Goal: Task Accomplishment & Management: Use online tool/utility

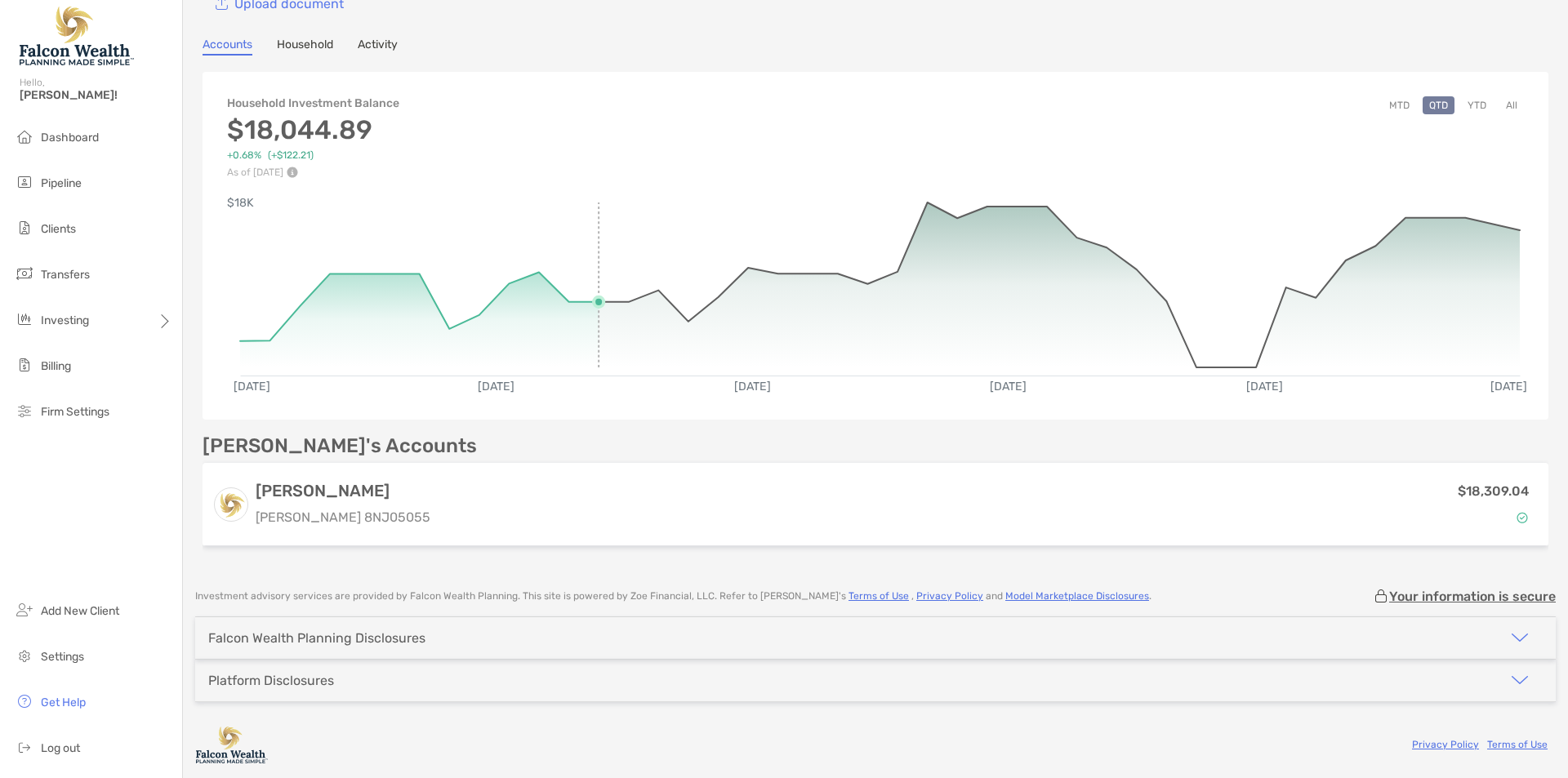
scroll to position [113, 0]
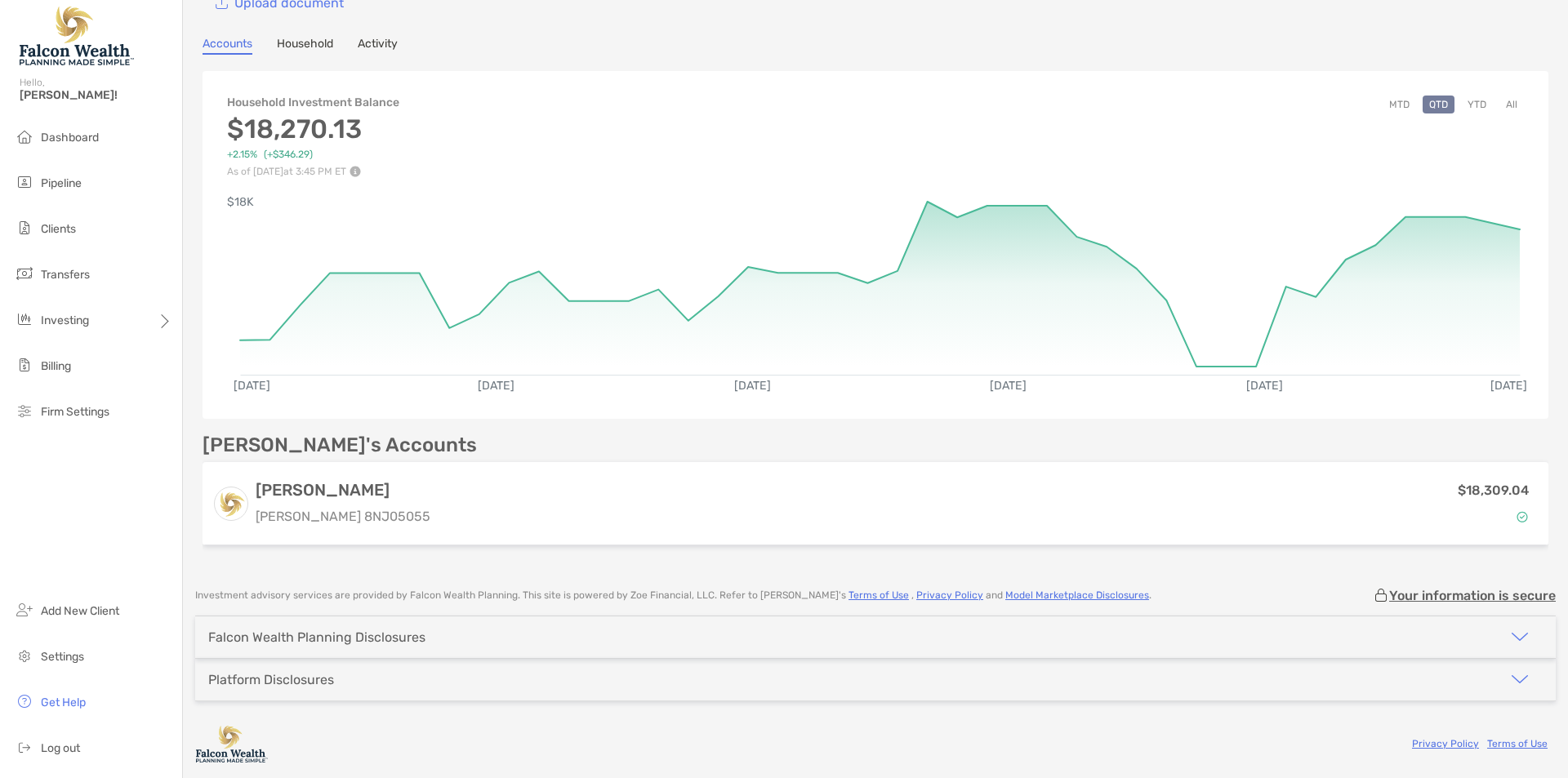
click at [405, 426] on div "Household Investment Balance $18,270.13 +2.15% ( +$346.29 ) As of [DATE] 3:45 P…" at bounding box center [875, 312] width 1346 height 481
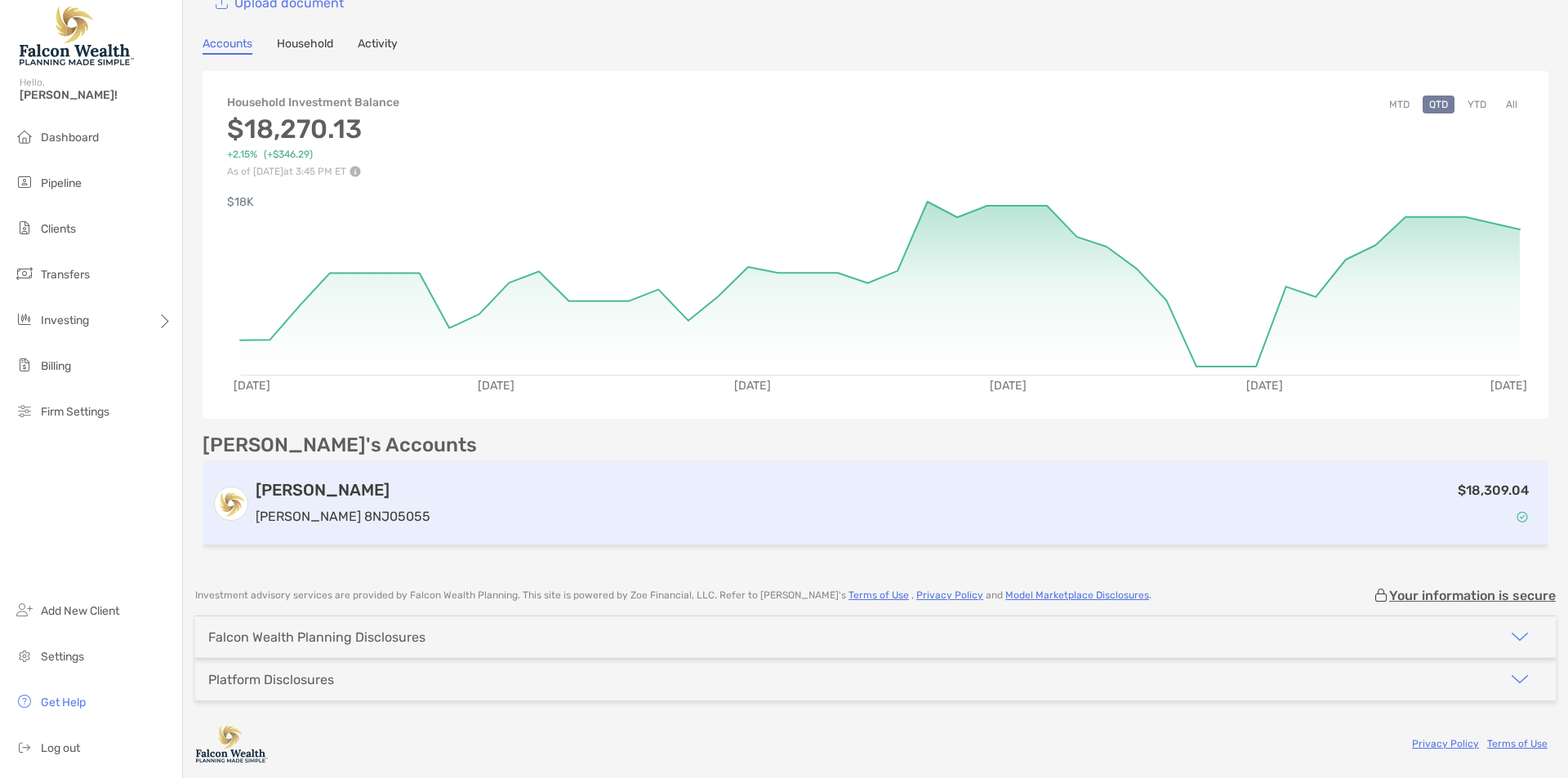
click at [441, 484] on div "$18,309.04" at bounding box center [988, 503] width 1102 height 47
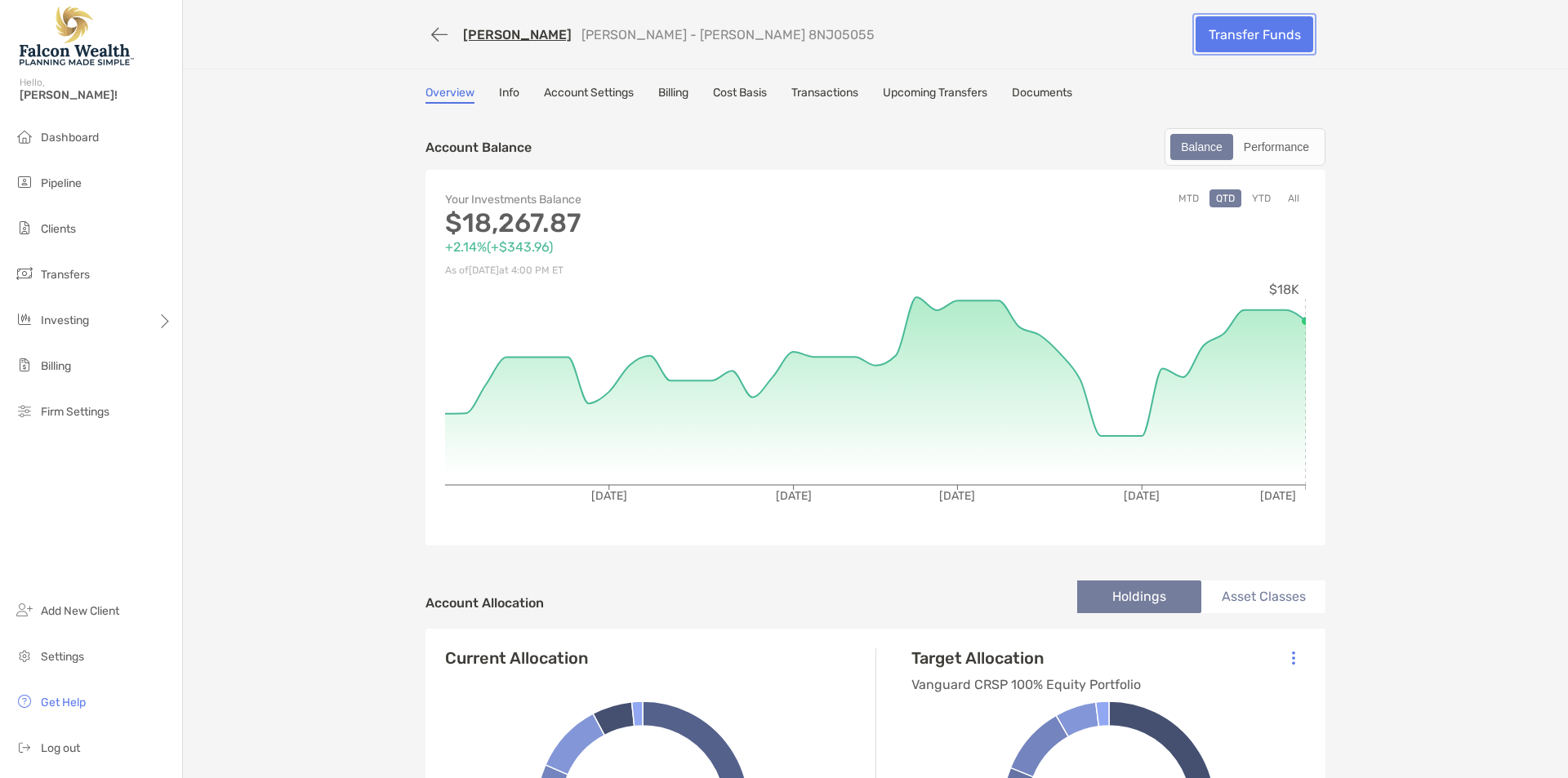
click at [1233, 25] on link "Transfer Funds" at bounding box center [1254, 34] width 118 height 36
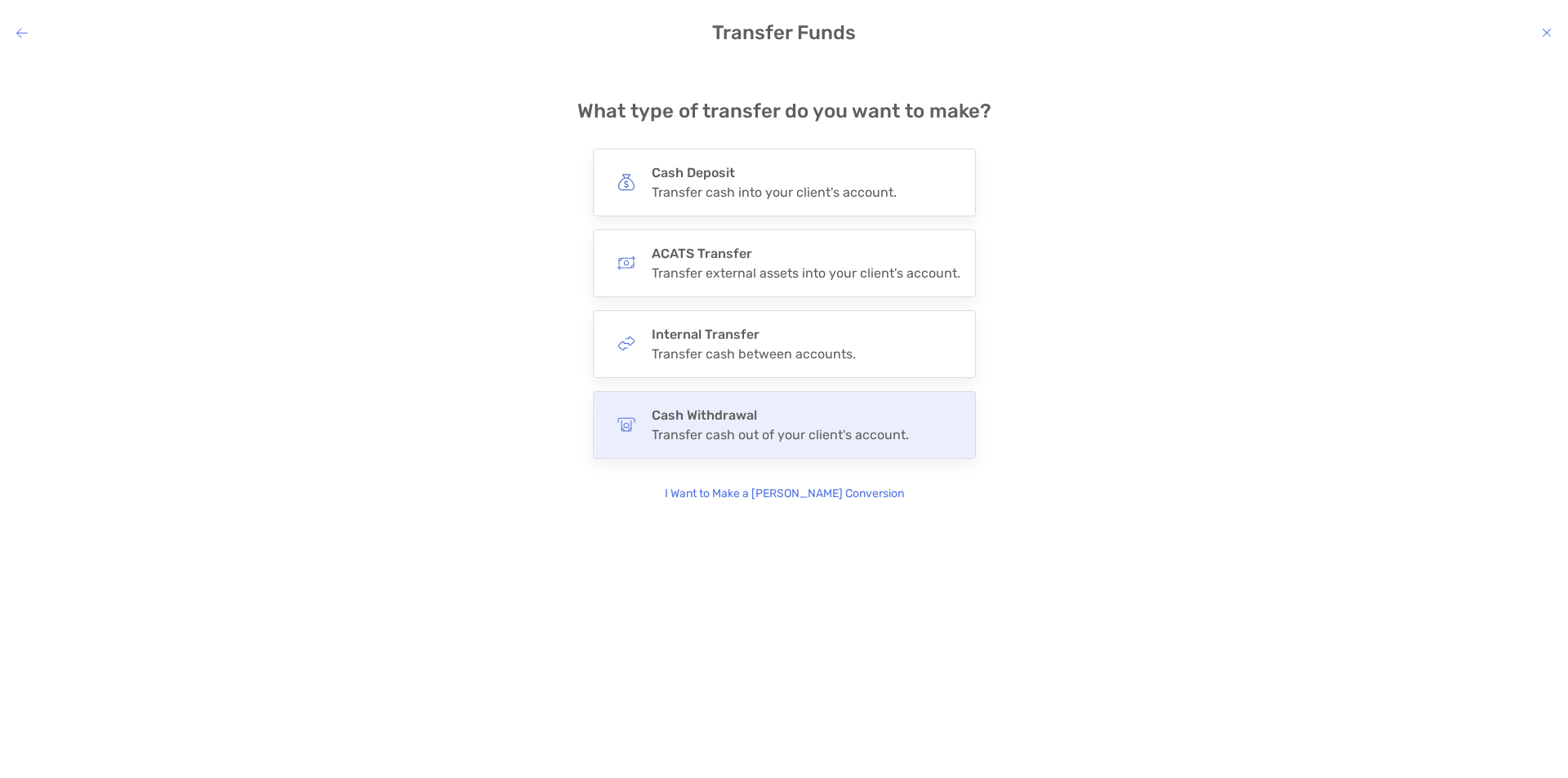
click at [787, 427] on div "Transfer cash out of your client's account." at bounding box center [780, 435] width 257 height 16
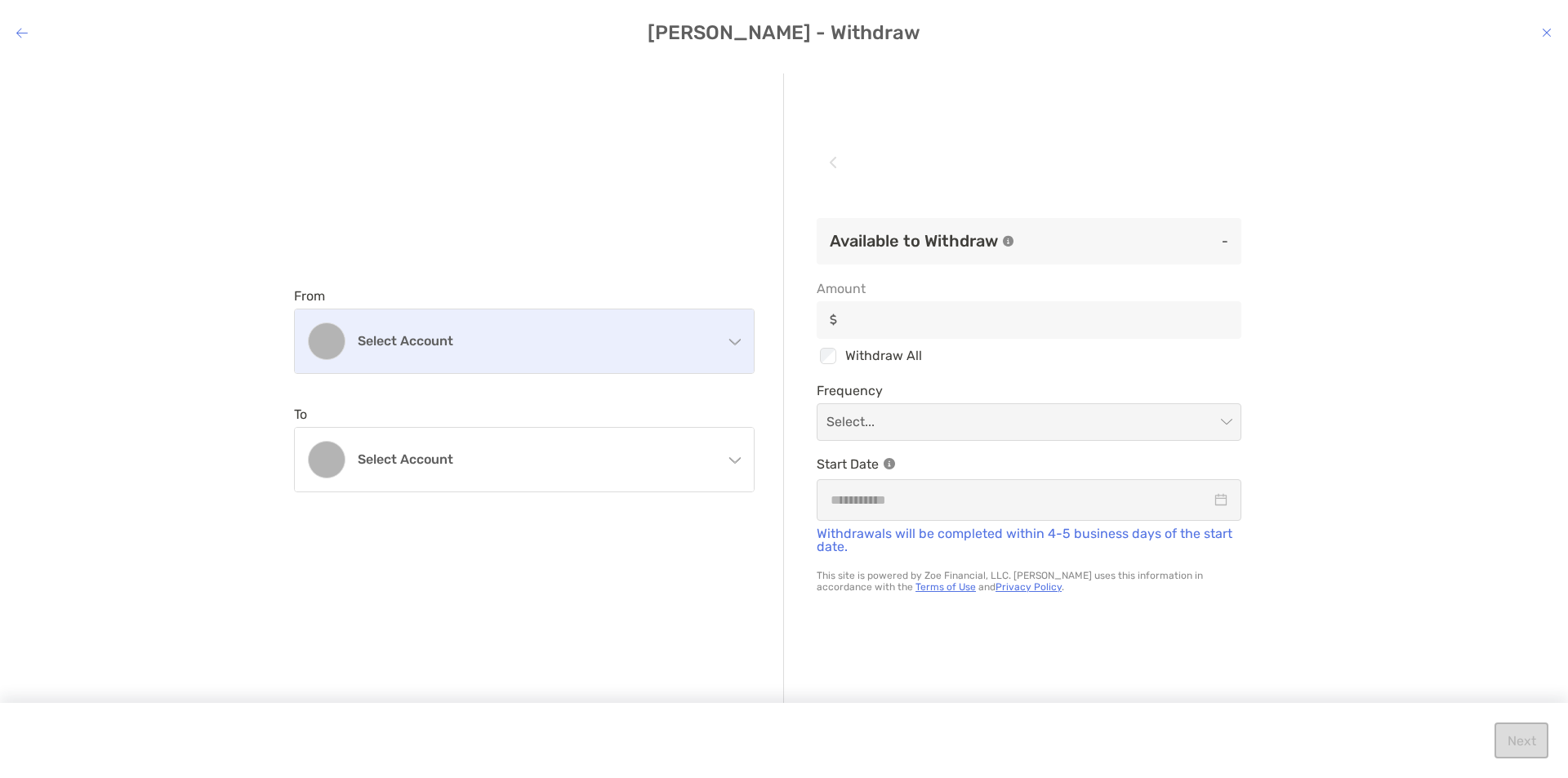
click at [497, 370] on div "Select account" at bounding box center [523, 341] width 459 height 64
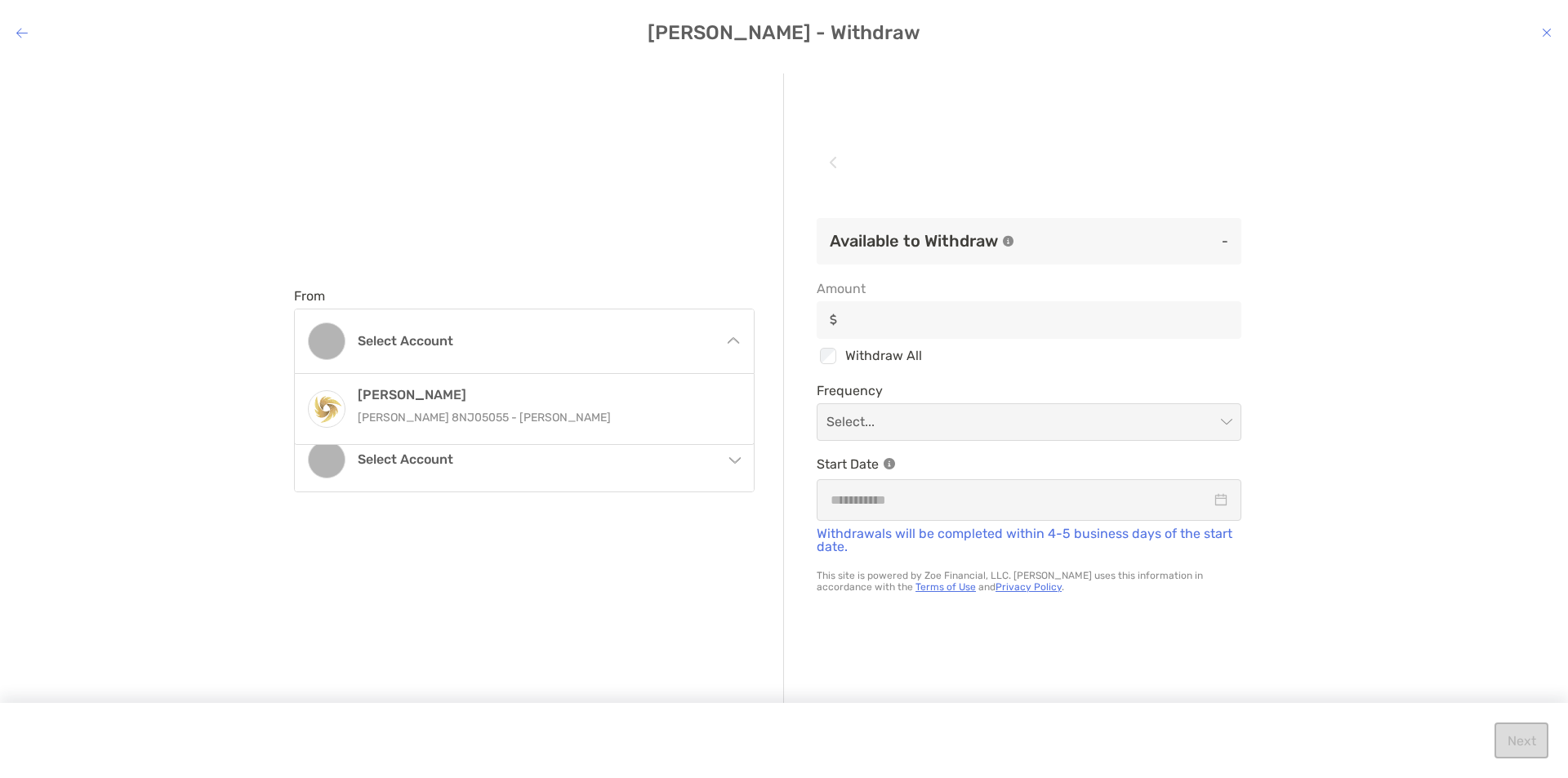
drag, startPoint x: 448, startPoint y: 421, endPoint x: 413, endPoint y: 427, distance: 35.5
click at [447, 421] on p "[PERSON_NAME] 8NJ05055 - [PERSON_NAME]" at bounding box center [542, 417] width 368 height 21
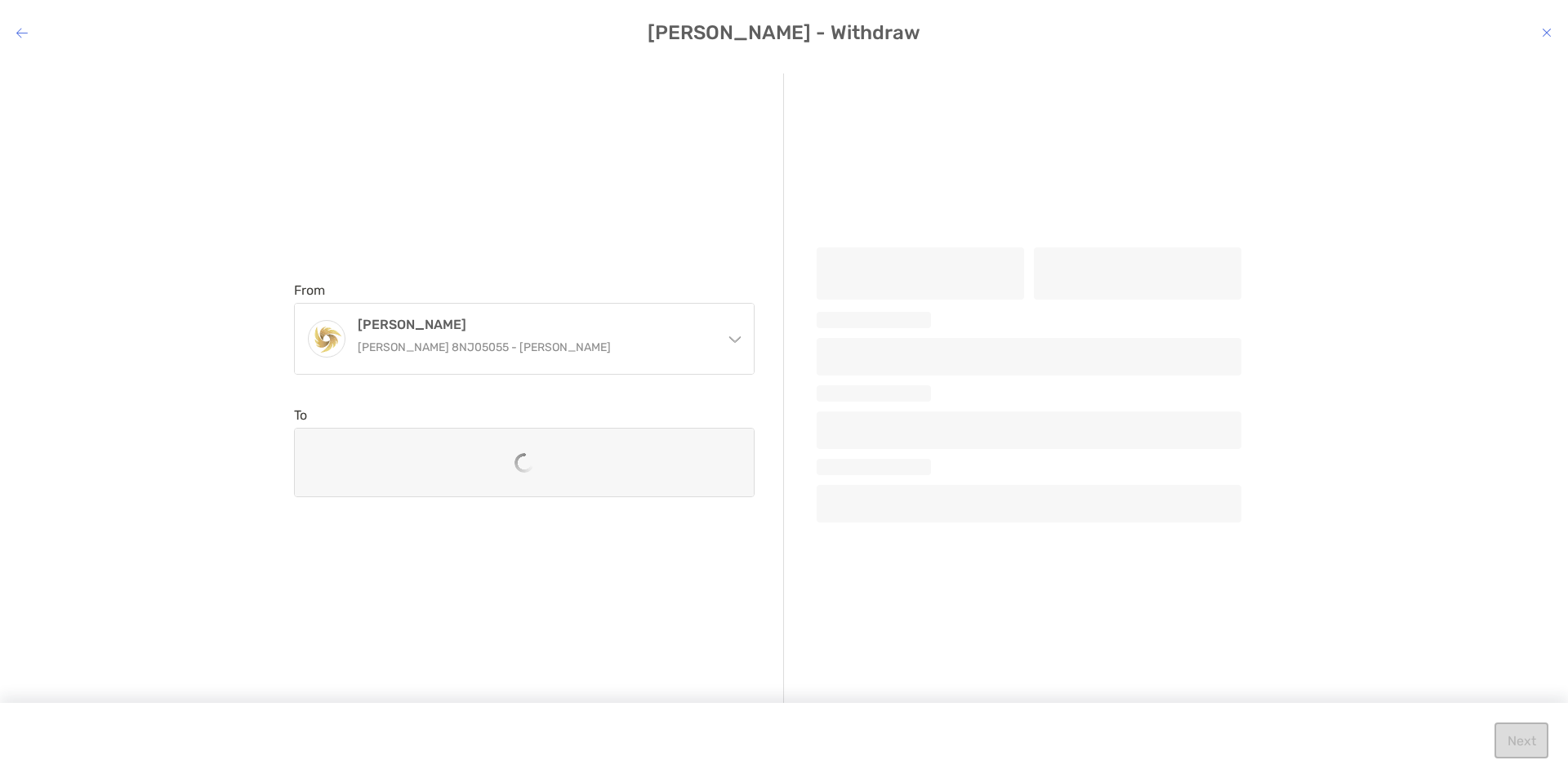
click at [215, 478] on div "From [PERSON_NAME] [PERSON_NAME] 8NJ05055 - [PERSON_NAME] [PERSON_NAME] [PERSON…" at bounding box center [784, 407] width 1568 height 693
click at [223, 477] on div "From [PERSON_NAME] [PERSON_NAME] 8NJ05055 - [PERSON_NAME] [PERSON_NAME] [PERSON…" at bounding box center [784, 407] width 1568 height 693
click at [947, 395] on input "modal" at bounding box center [1020, 396] width 388 height 36
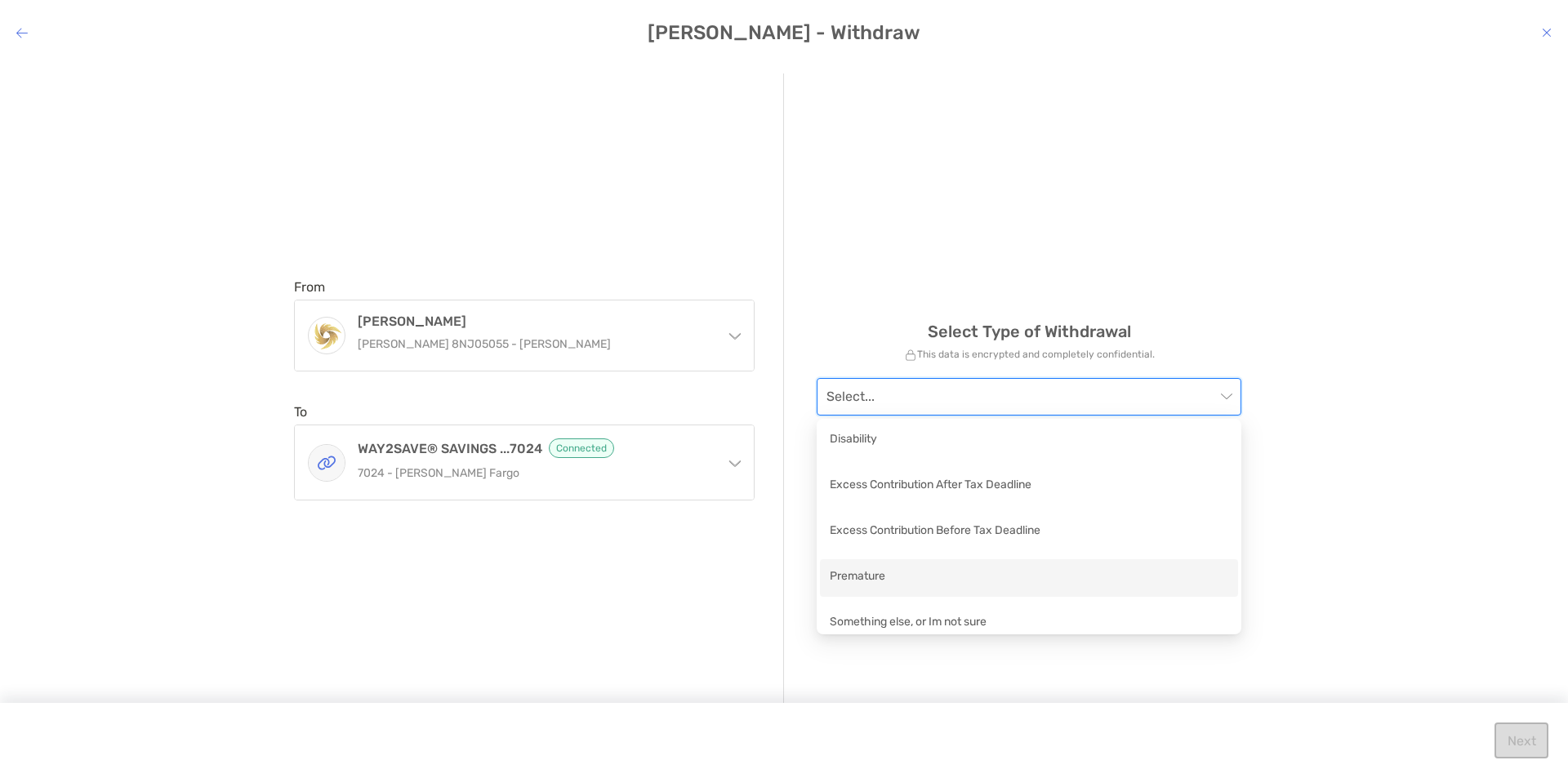
click at [895, 586] on div "Premature" at bounding box center [1029, 577] width 398 height 21
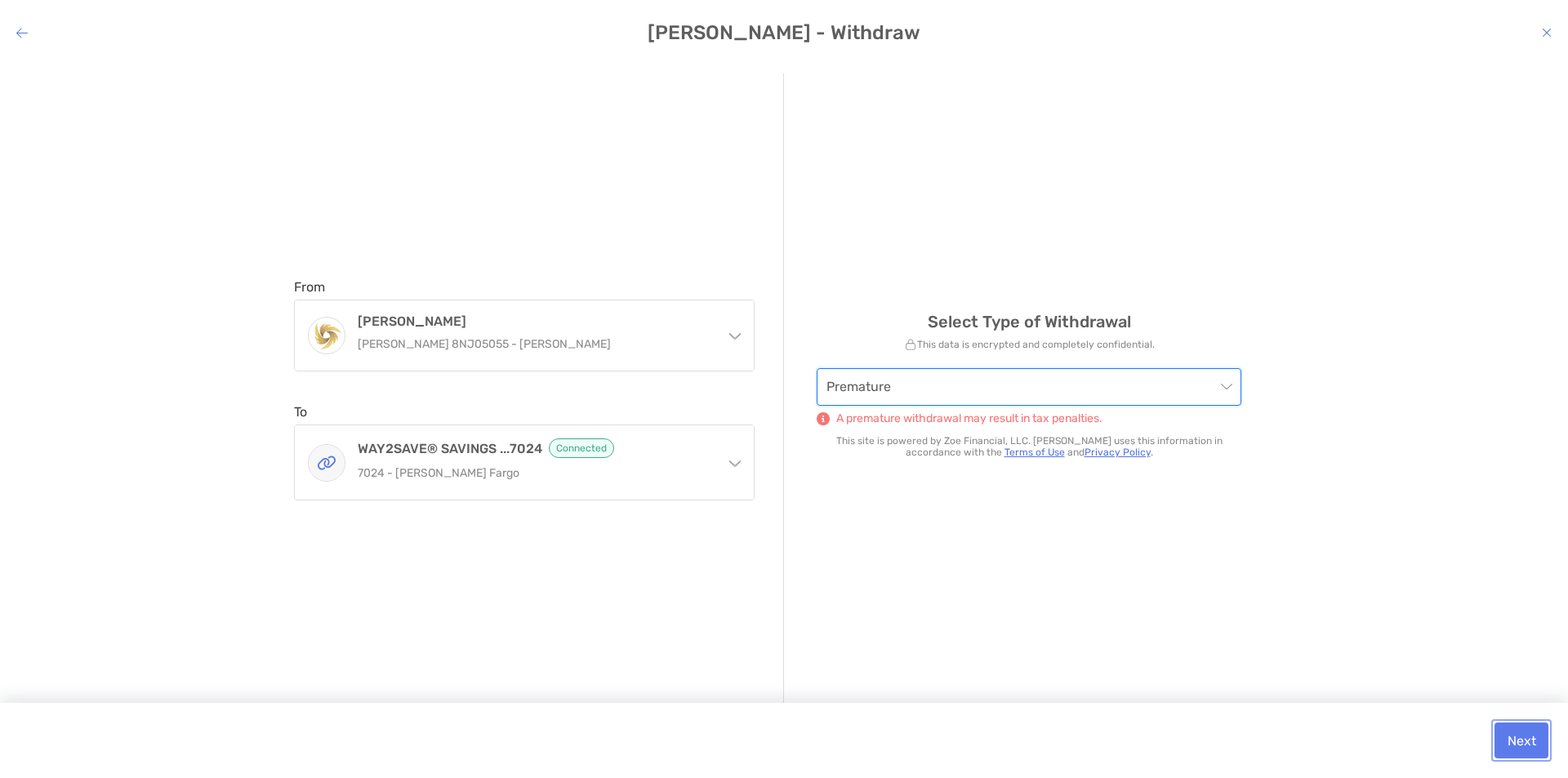
click at [1513, 734] on button "Next" at bounding box center [1521, 740] width 54 height 36
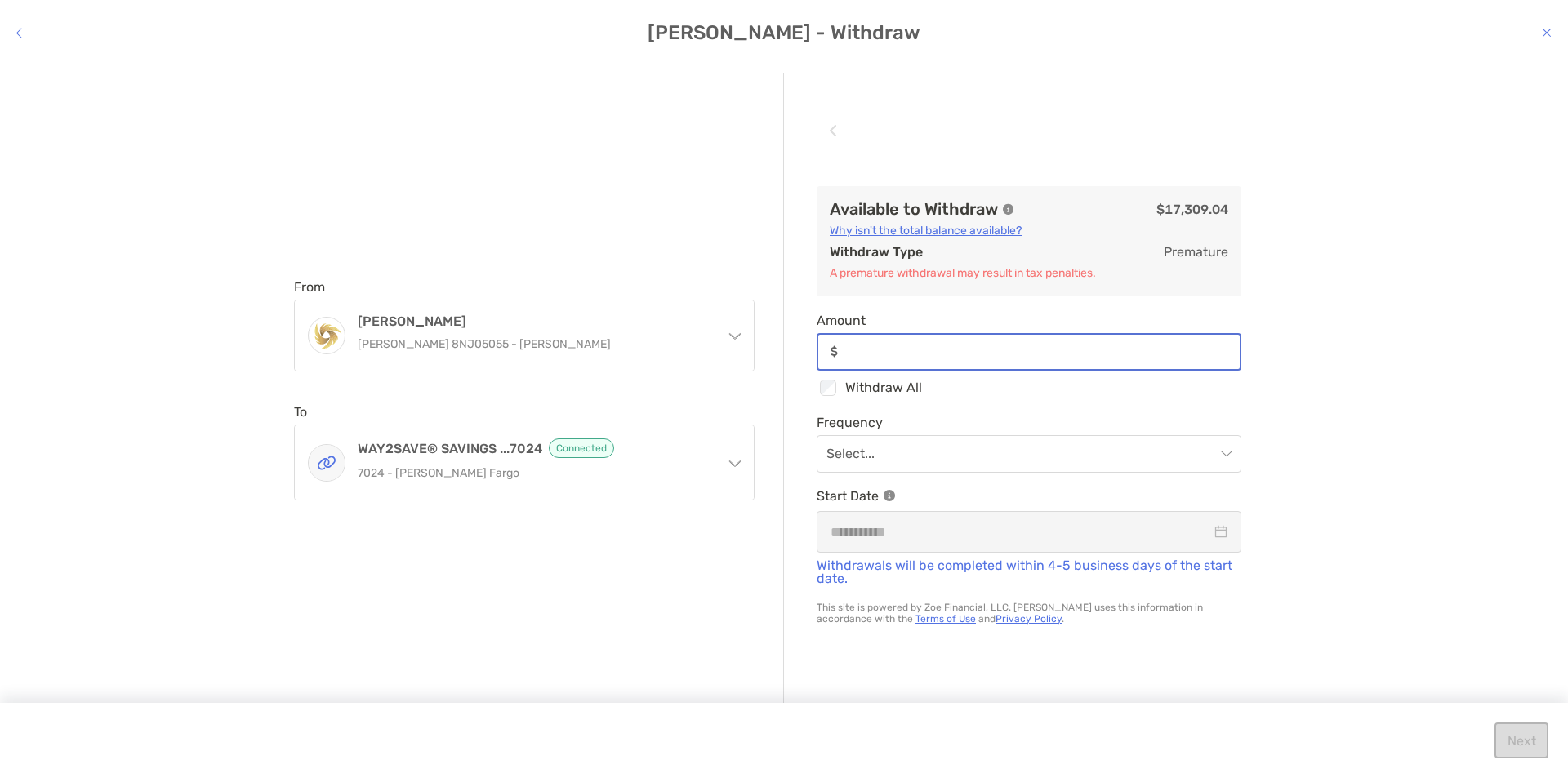
click at [908, 348] on input "Amount" at bounding box center [1042, 351] width 395 height 14
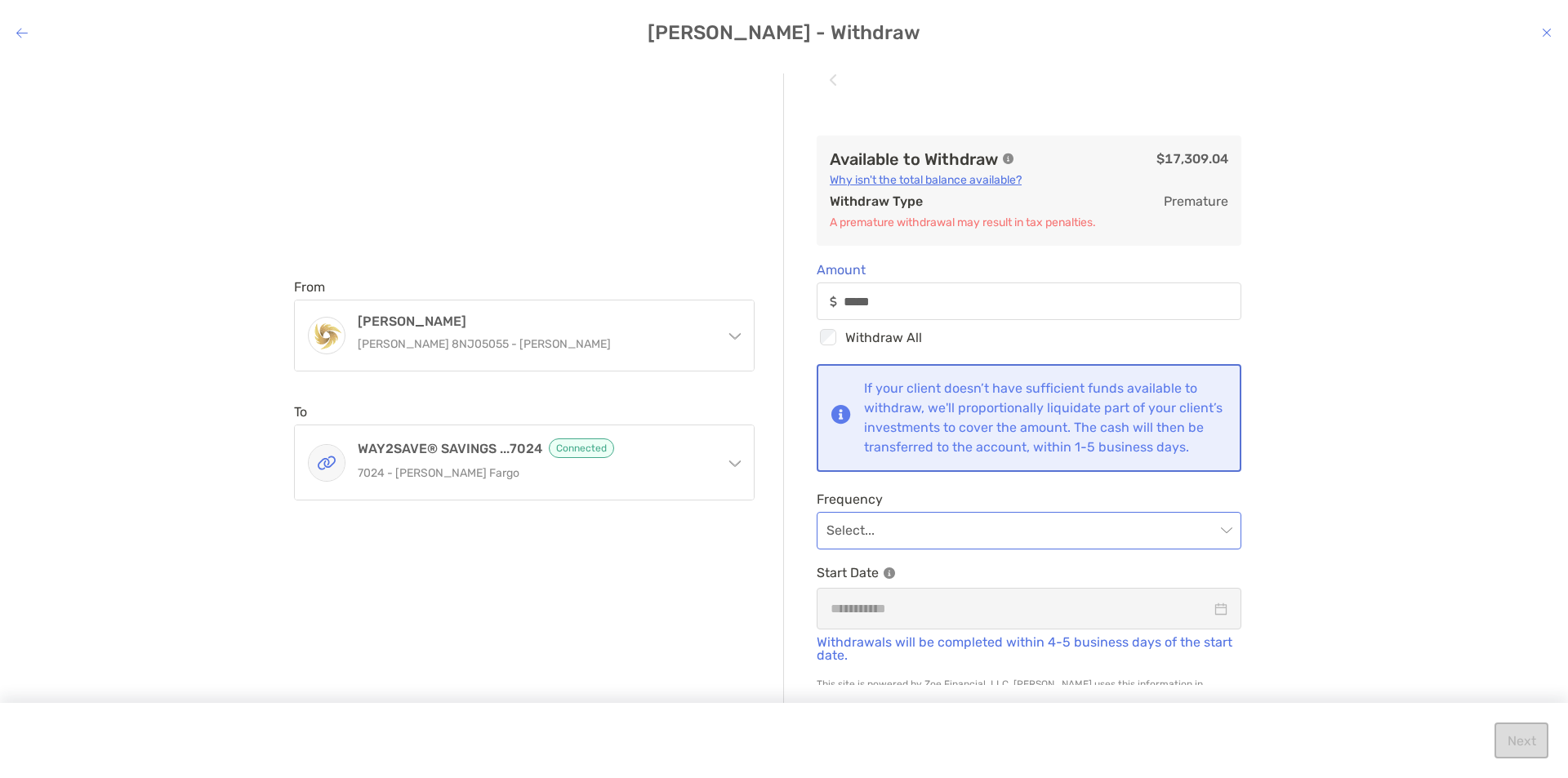
click at [879, 544] on input "modal" at bounding box center [1020, 530] width 388 height 36
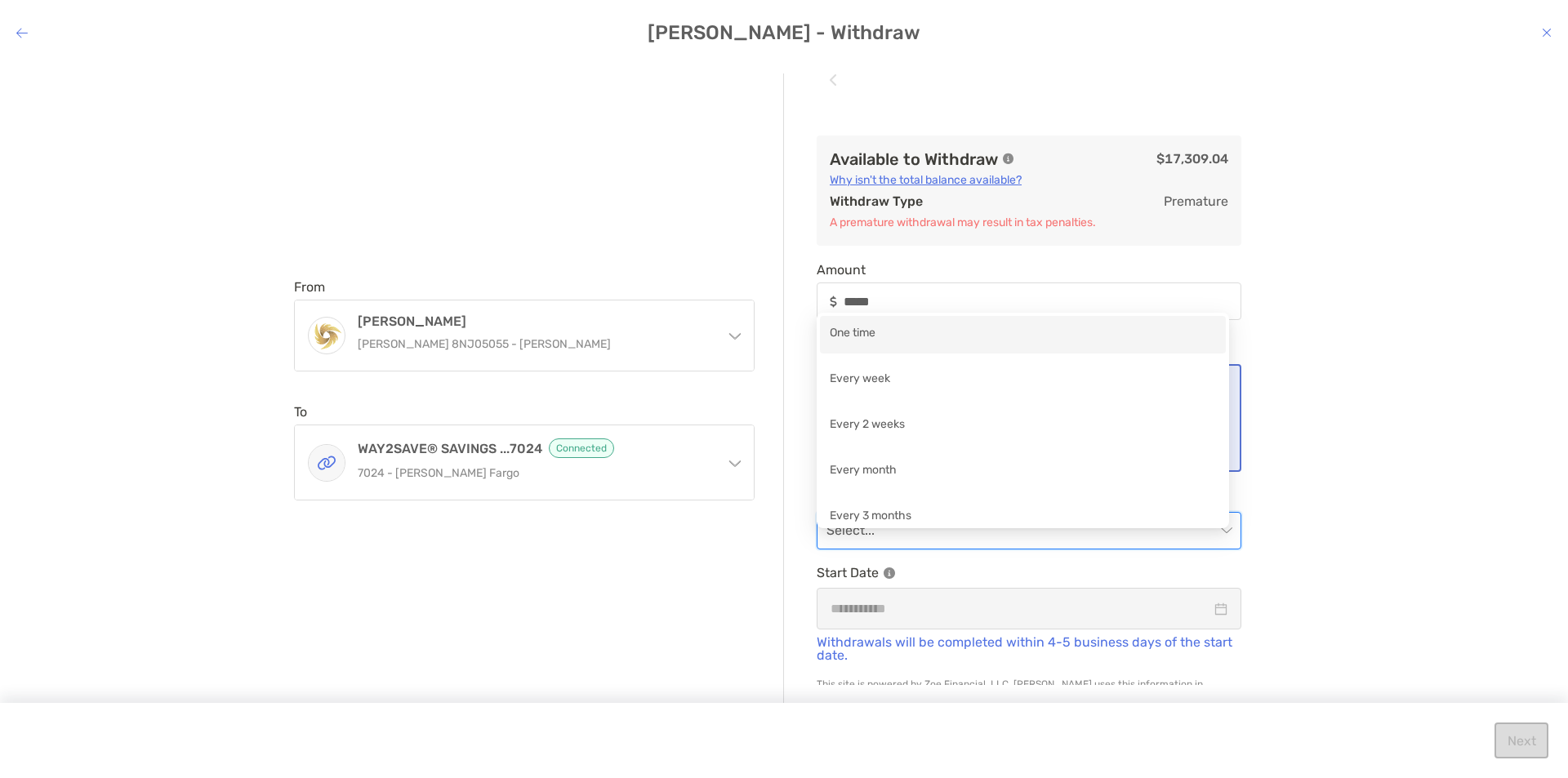
click at [874, 325] on div "One time" at bounding box center [1023, 334] width 387 height 21
type input "*****"
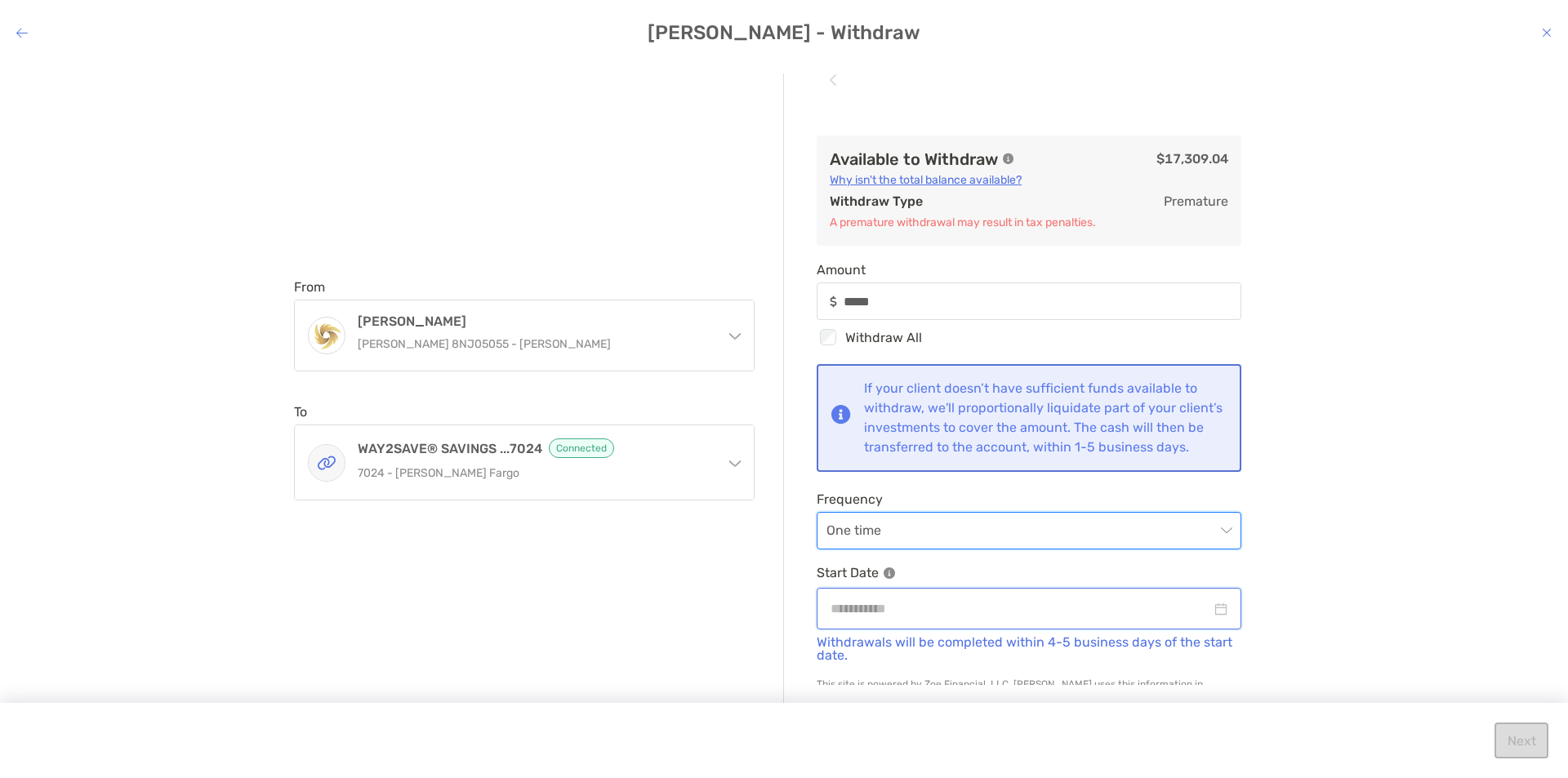
click at [867, 619] on input "modal" at bounding box center [1020, 608] width 381 height 21
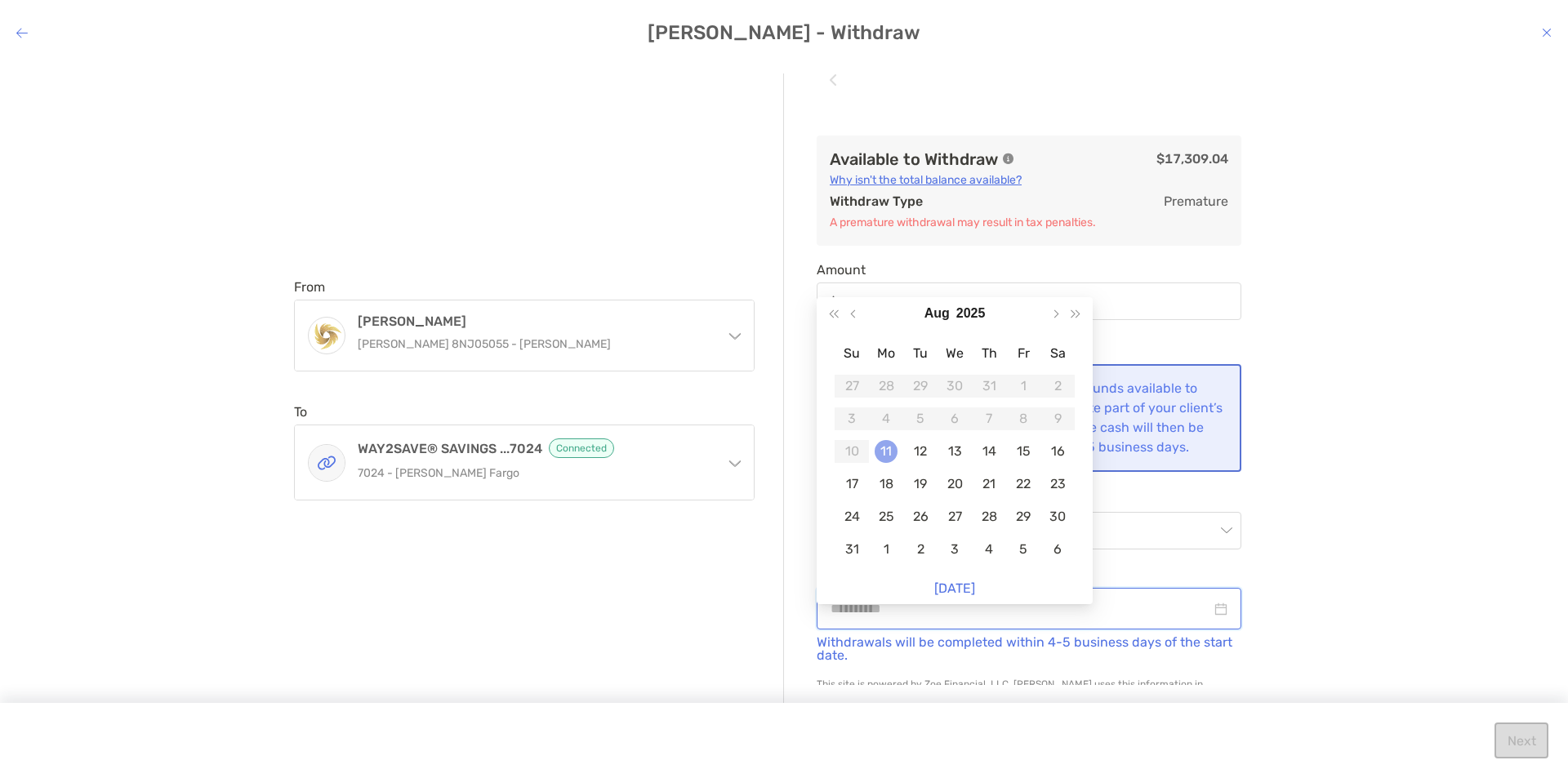
type input "**********"
click at [887, 449] on div "11" at bounding box center [886, 451] width 23 height 23
type input "*****"
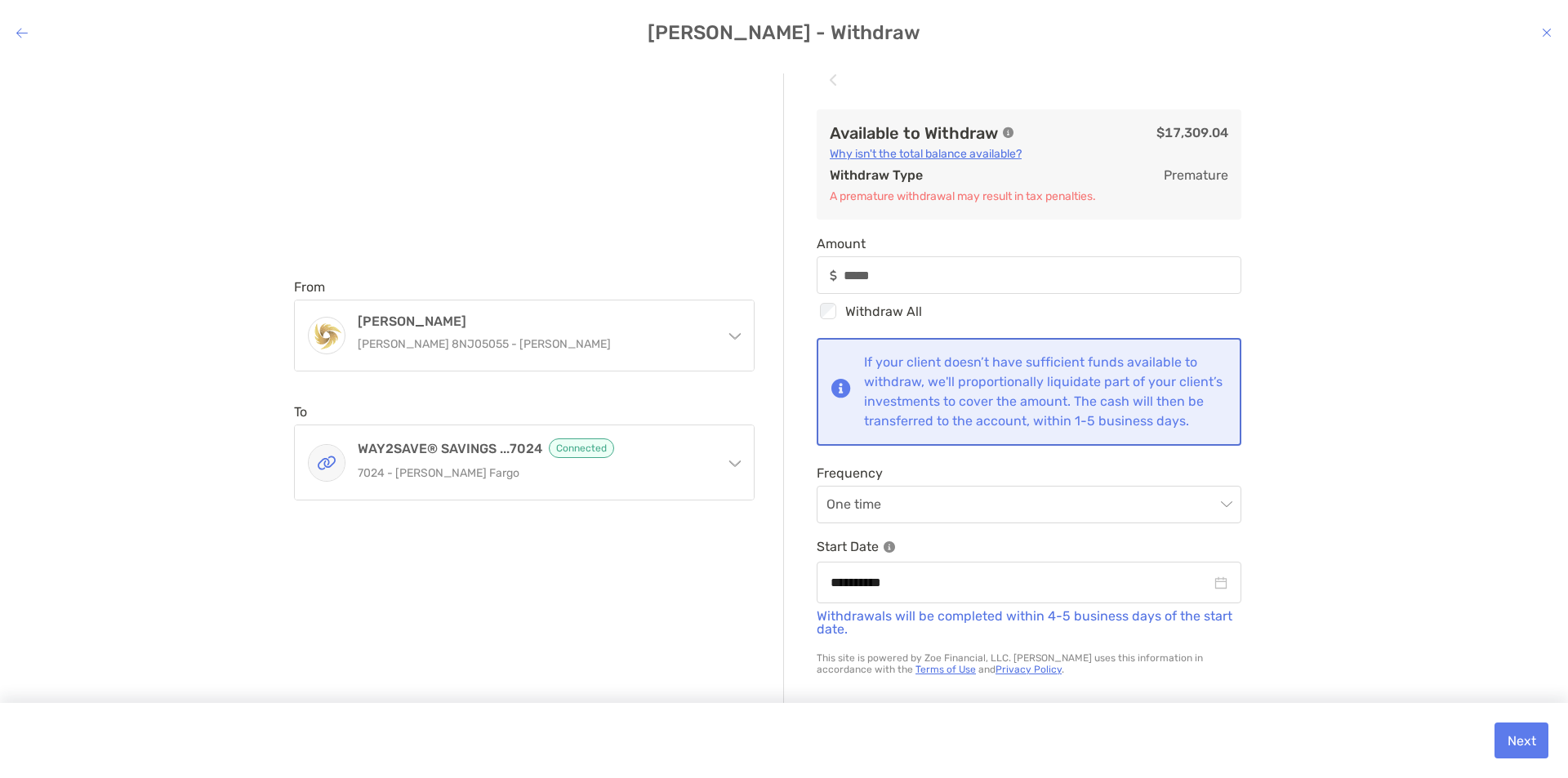
scroll to position [46, 0]
